Goal: Obtain resource: Obtain resource

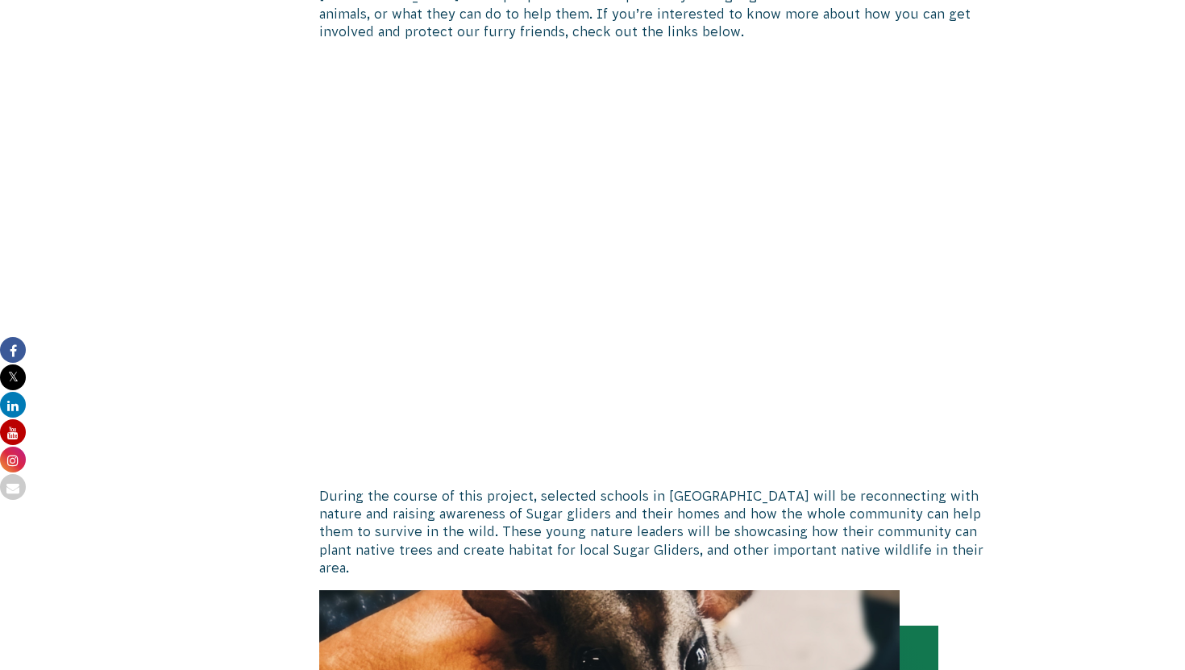
scroll to position [2312, 0]
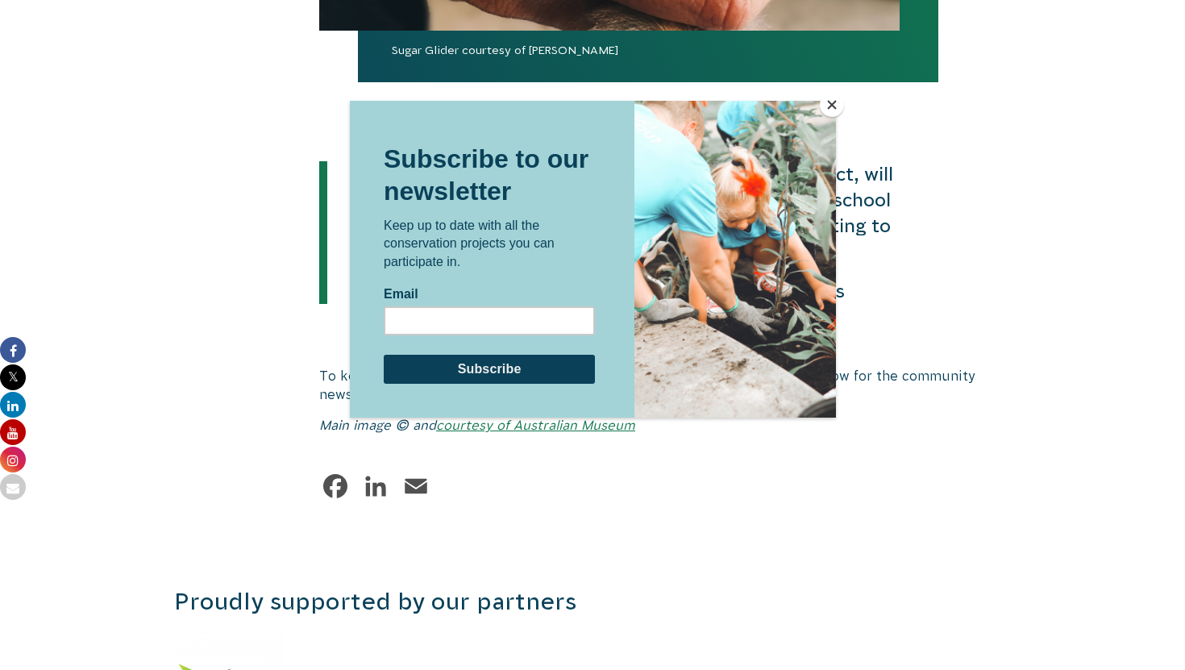
click at [833, 106] on button "Close" at bounding box center [832, 105] width 24 height 24
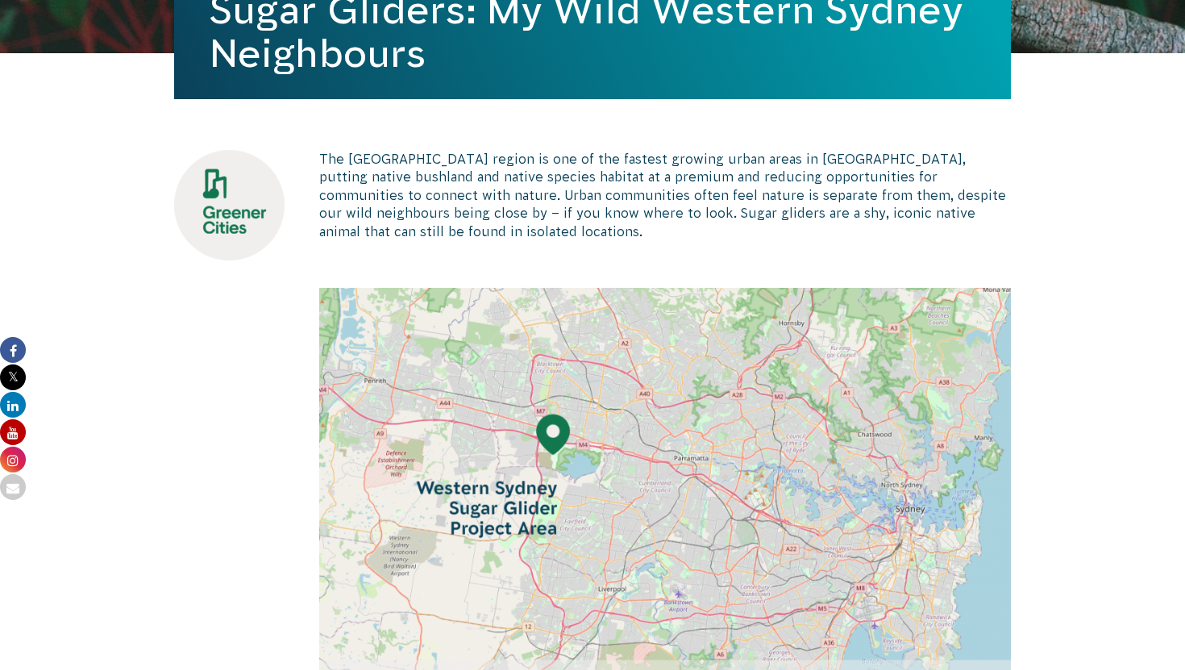
scroll to position [443, 0]
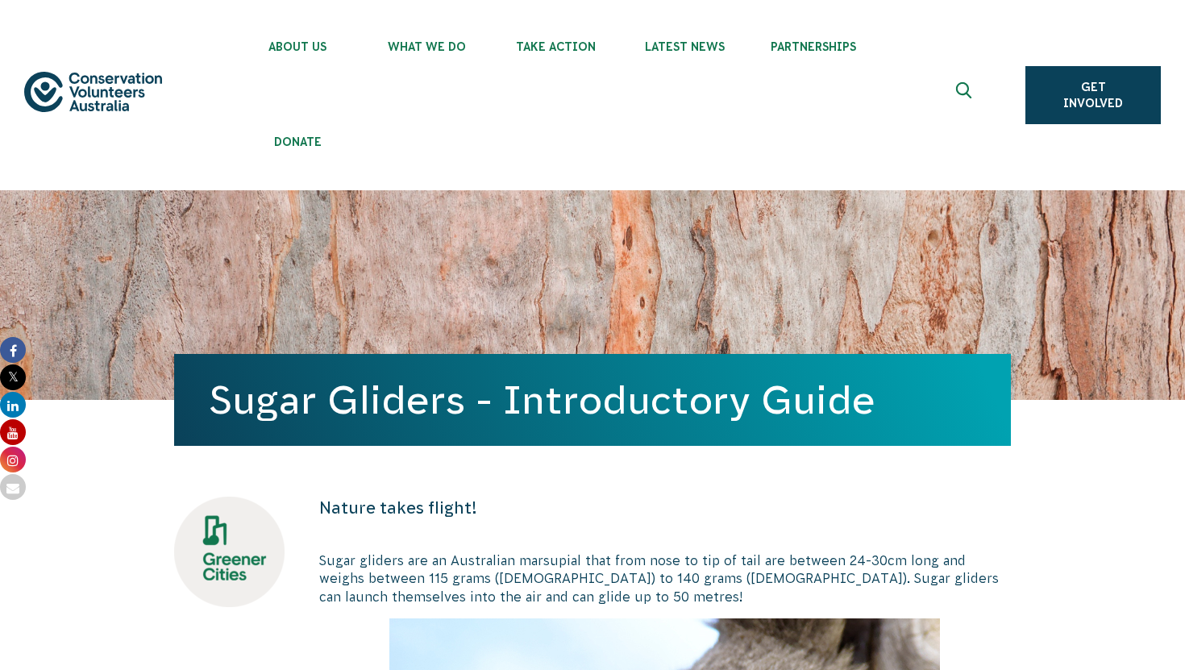
drag, startPoint x: 216, startPoint y: 402, endPoint x: 868, endPoint y: 427, distance: 651.9
click at [869, 427] on div "Sugar Gliders - Introductory Guide" at bounding box center [592, 400] width 837 height 92
copy h1 "Sugar Gliders - Introductory Guide"
